Goal: Task Accomplishment & Management: Manage account settings

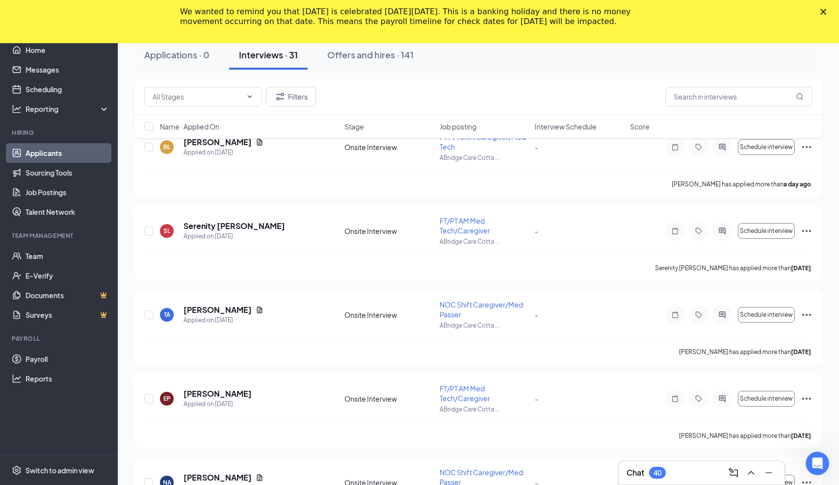
click at [58, 152] on link "Applicants" at bounding box center [68, 153] width 84 height 20
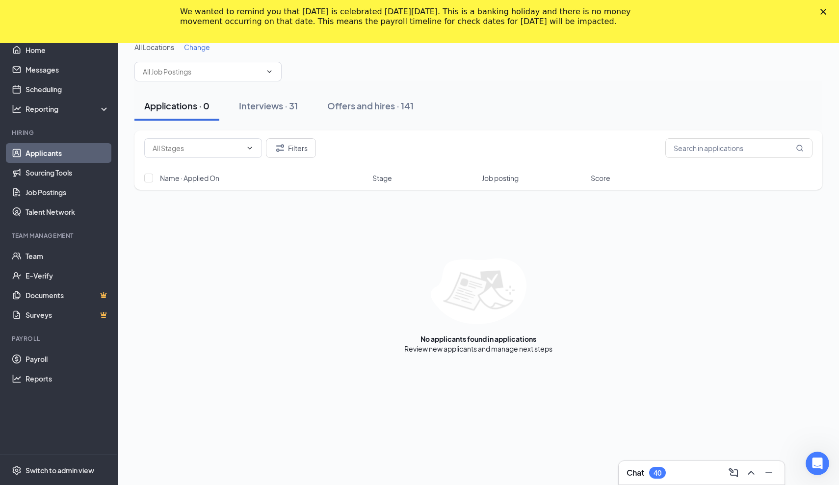
drag, startPoint x: 269, startPoint y: 100, endPoint x: 342, endPoint y: 91, distance: 73.2
click at [342, 91] on div "Applications · 0 Interviews · 31 Offers and hires · 141" at bounding box center [478, 105] width 688 height 49
click at [354, 103] on div "Offers and hires · 141" at bounding box center [370, 106] width 86 height 12
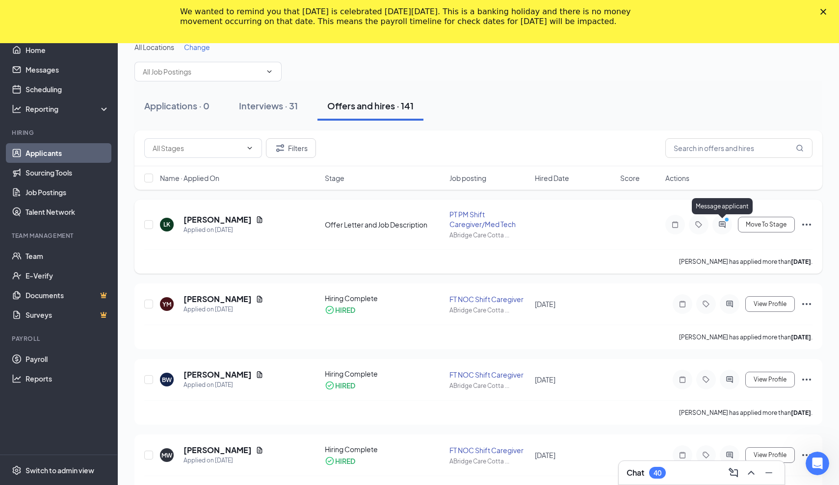
click at [725, 222] on icon "PrimaryDot" at bounding box center [729, 221] width 12 height 8
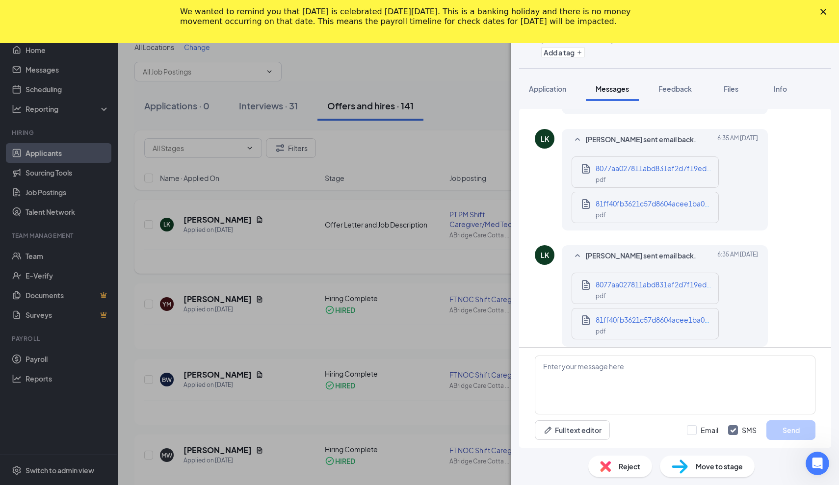
scroll to position [345, 0]
click at [661, 291] on div "pdf" at bounding box center [655, 296] width 118 height 11
click at [594, 316] on div "81ff40fb3621c57d8604acee1ba0bb38.pdf pdf" at bounding box center [653, 326] width 122 height 22
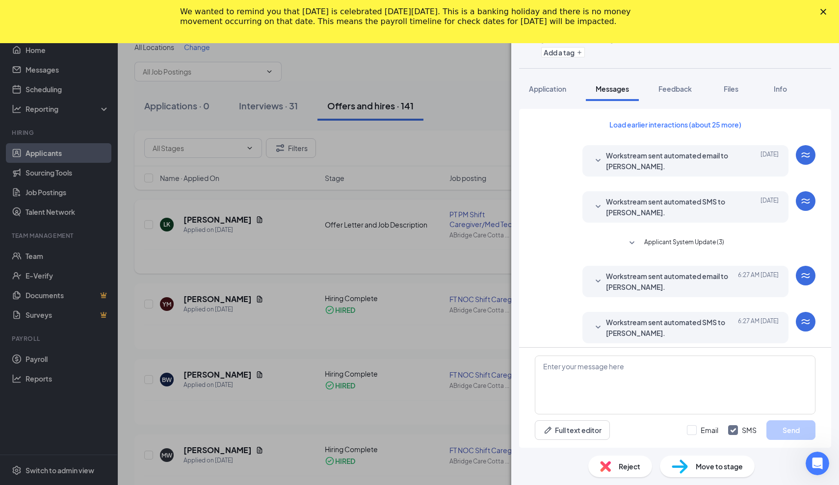
scroll to position [0, 0]
click at [823, 13] on polygon "Close" at bounding box center [824, 12] width 6 height 6
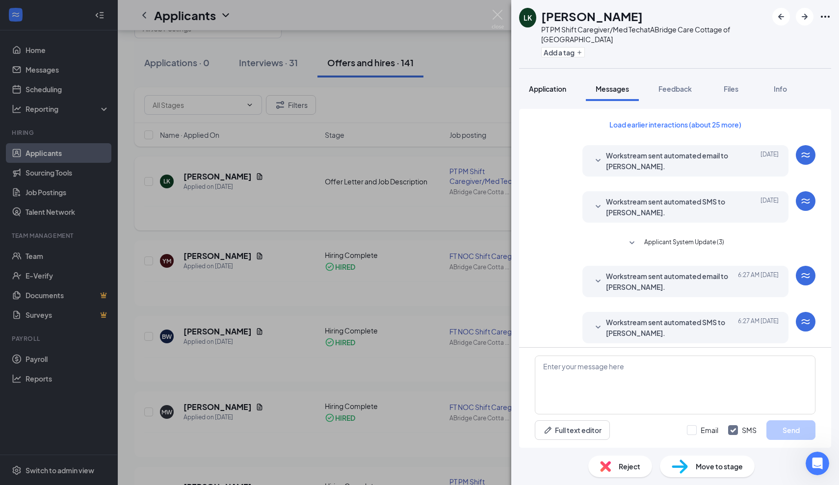
click at [546, 84] on button "Application" at bounding box center [547, 89] width 57 height 25
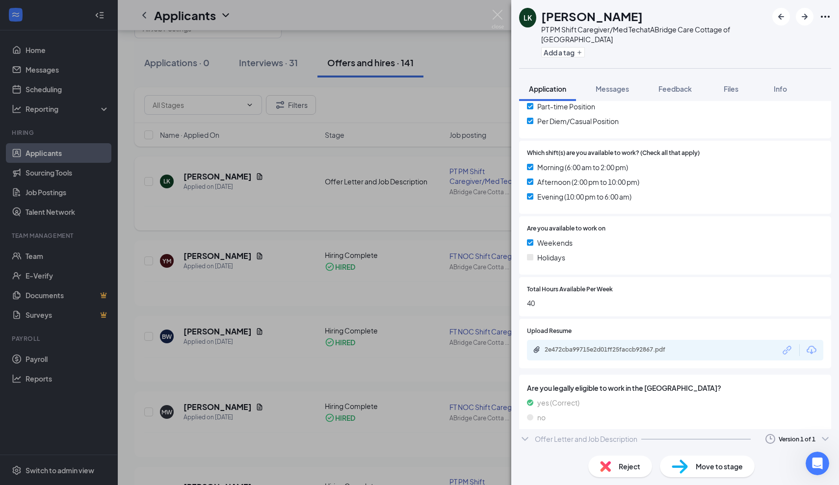
scroll to position [240, 0]
click at [541, 443] on div "Offer Letter and Job Description" at bounding box center [586, 448] width 103 height 10
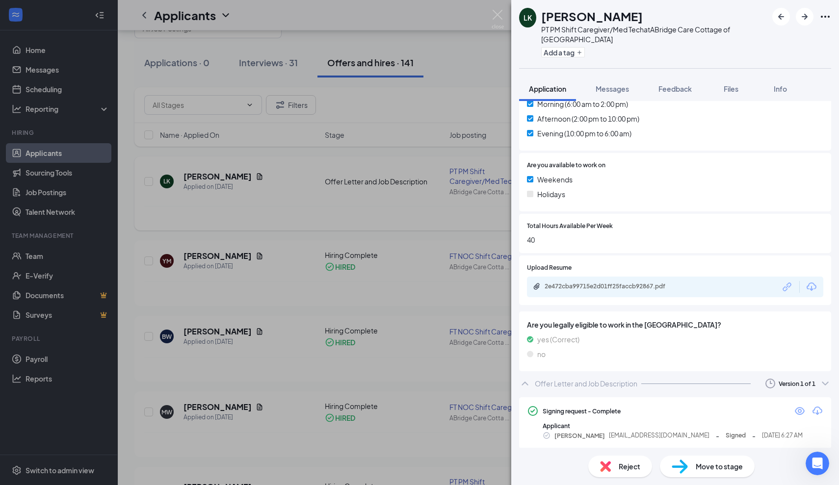
scroll to position [303, 0]
click at [800, 407] on icon "Eye" at bounding box center [800, 412] width 12 height 12
